Goal: Information Seeking & Learning: Learn about a topic

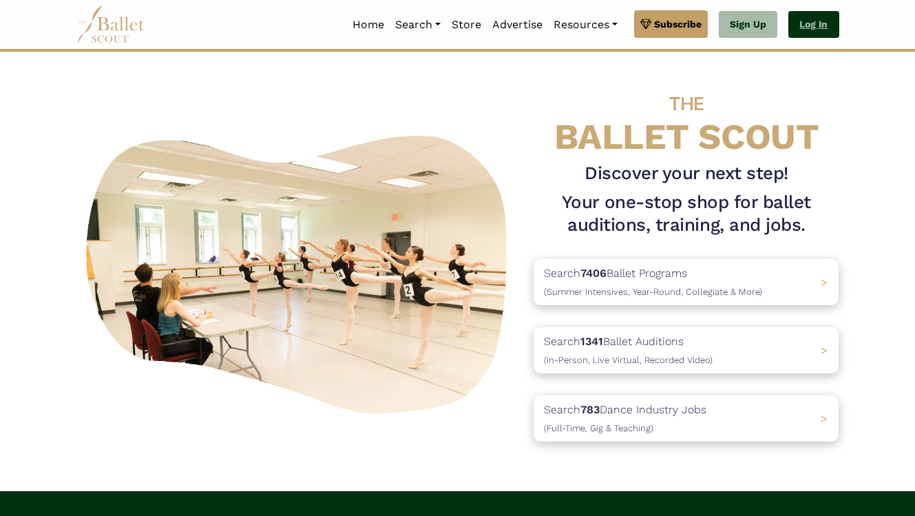
click at [812, 30] on link "Log In" at bounding box center [813, 25] width 50 height 28
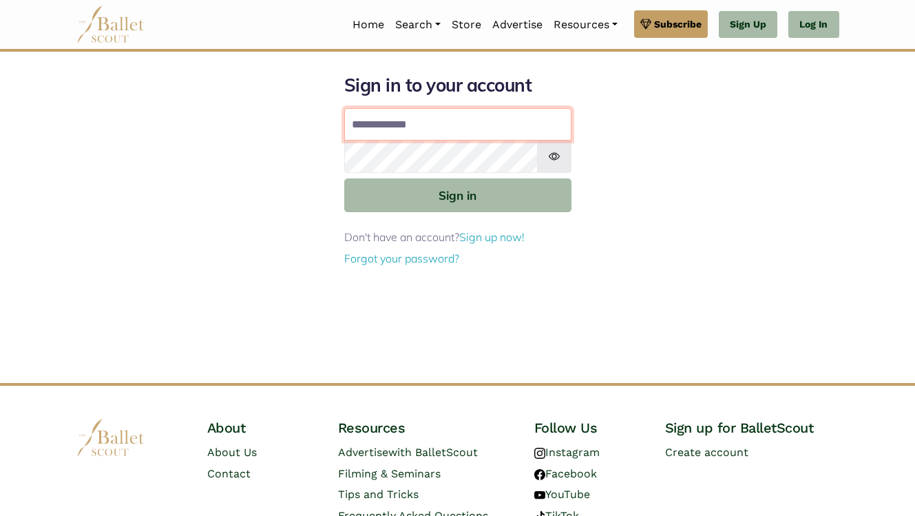
type input "**********"
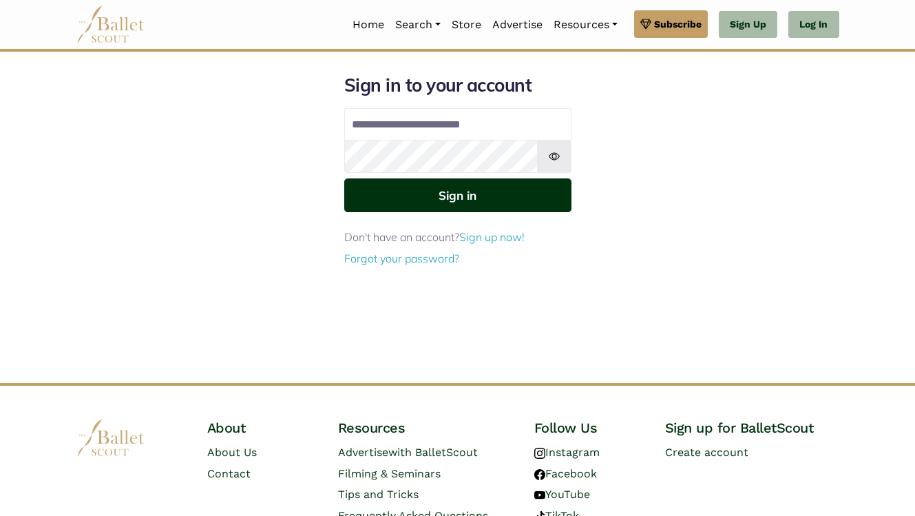
click at [463, 184] on button "Sign in" at bounding box center [457, 195] width 227 height 34
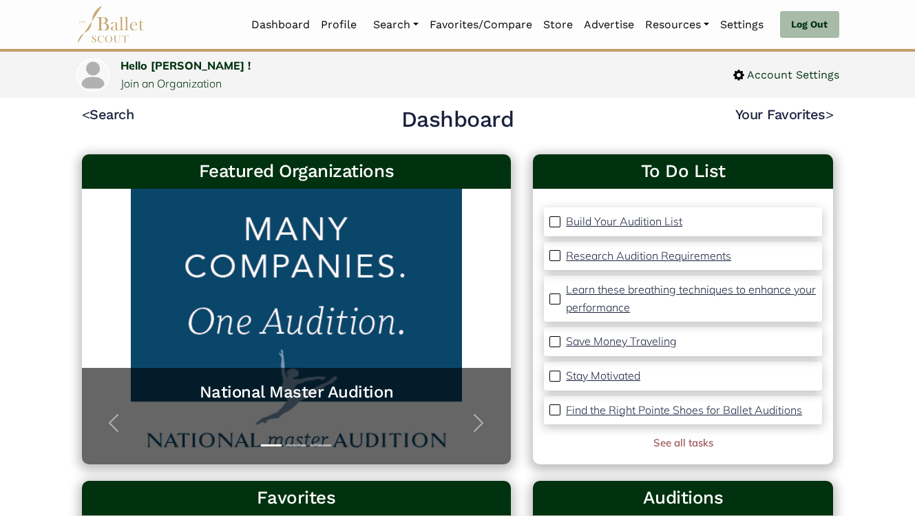
scroll to position [33, 0]
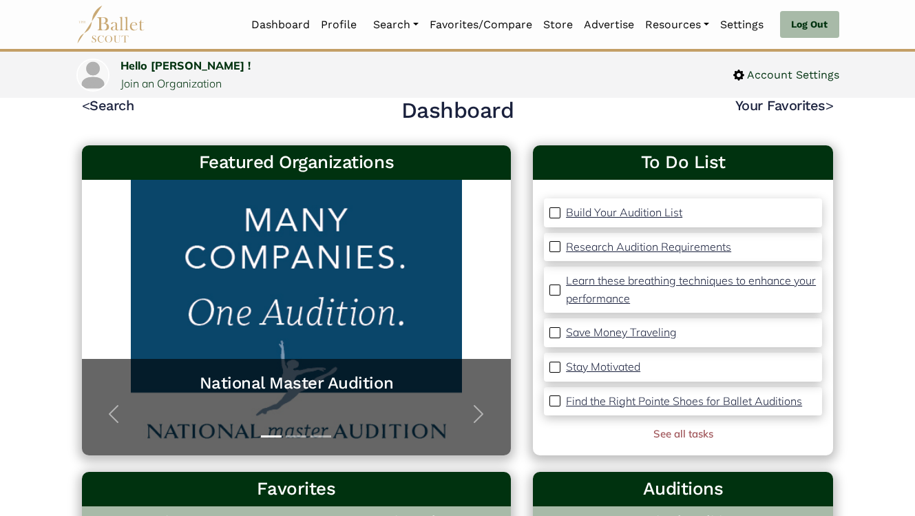
click at [634, 214] on p "Build Your Audition List" at bounding box center [624, 212] width 116 height 14
click at [614, 245] on p "Research Audition Requirements" at bounding box center [648, 247] width 165 height 14
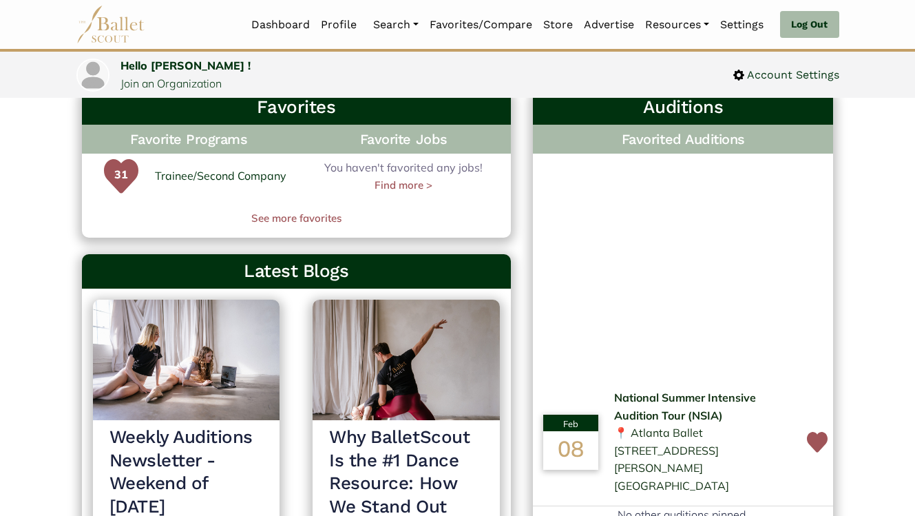
scroll to position [423, 0]
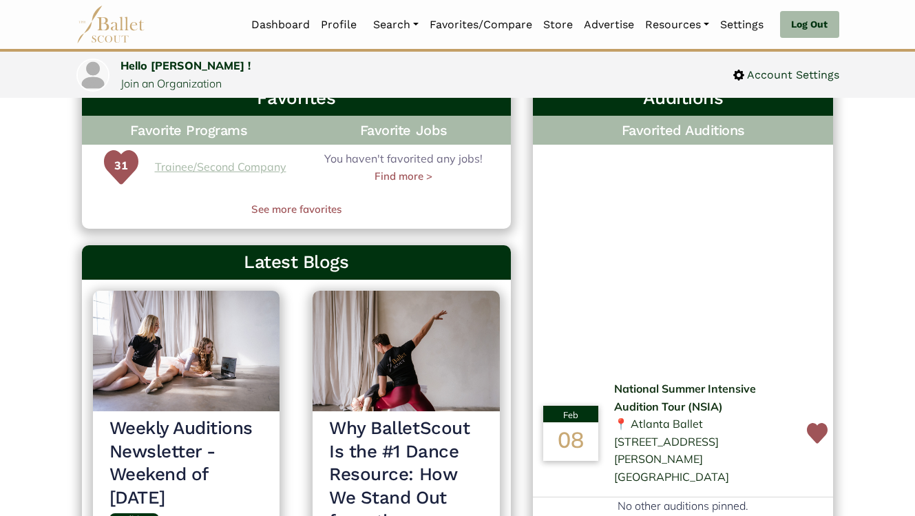
click at [246, 169] on link "Trainee/Second Company" at bounding box center [220, 167] width 131 height 18
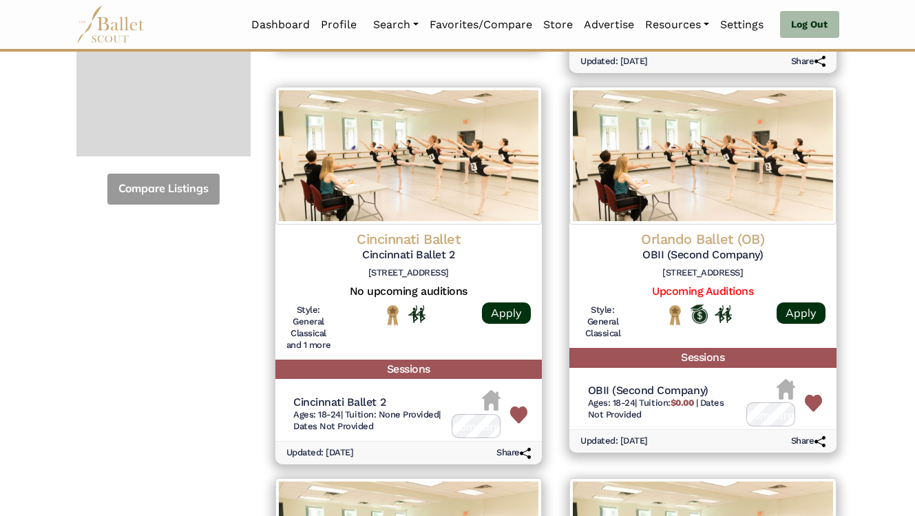
scroll to position [545, 0]
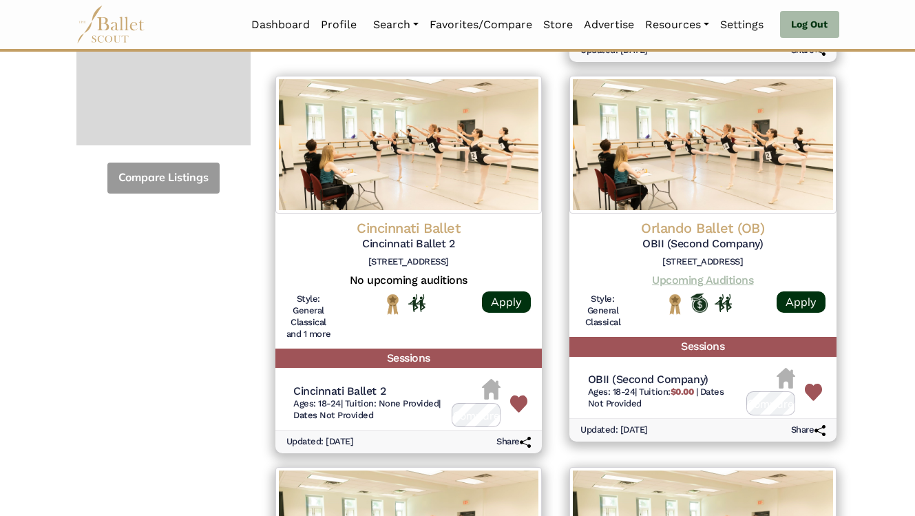
click at [675, 273] on link "Upcoming Auditions" at bounding box center [702, 279] width 101 height 13
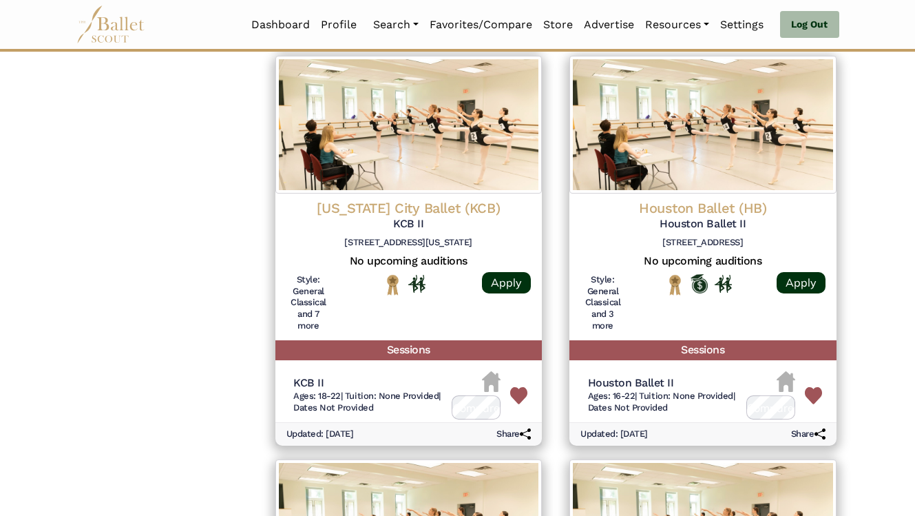
scroll to position [1054, 0]
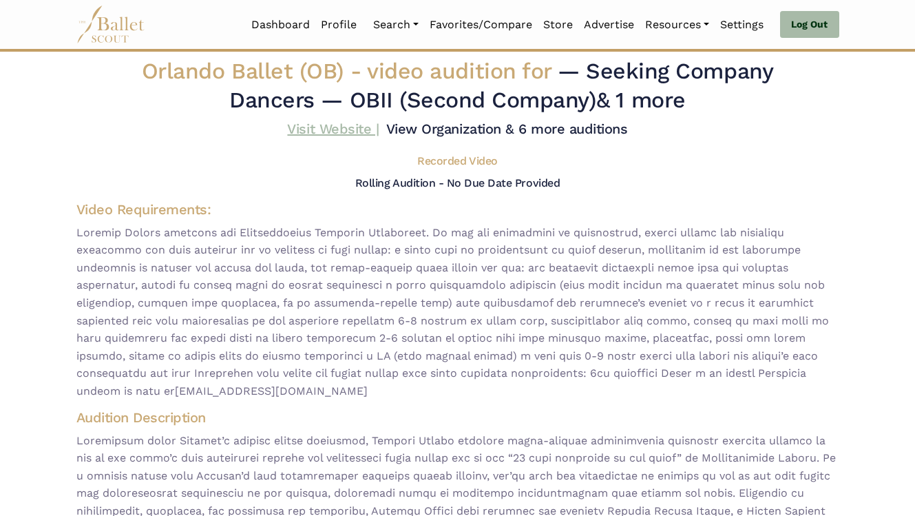
click at [379, 135] on link "Visit Website |" at bounding box center [333, 128] width 92 height 17
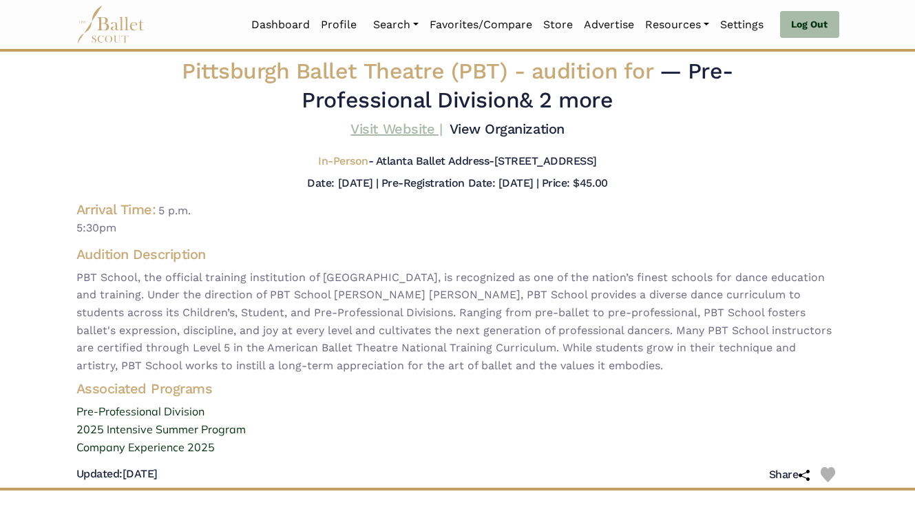
click at [442, 127] on link "Visit Website |" at bounding box center [396, 128] width 92 height 17
